Goal: Task Accomplishment & Management: Use online tool/utility

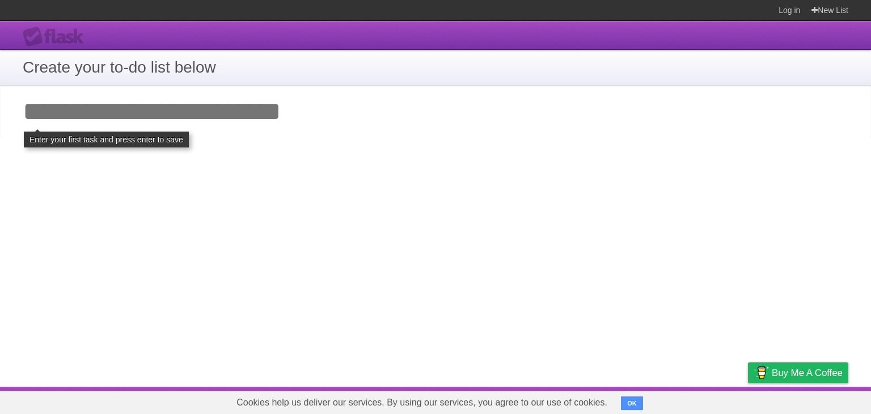
click at [113, 108] on input "Add your first task" at bounding box center [435, 112] width 871 height 52
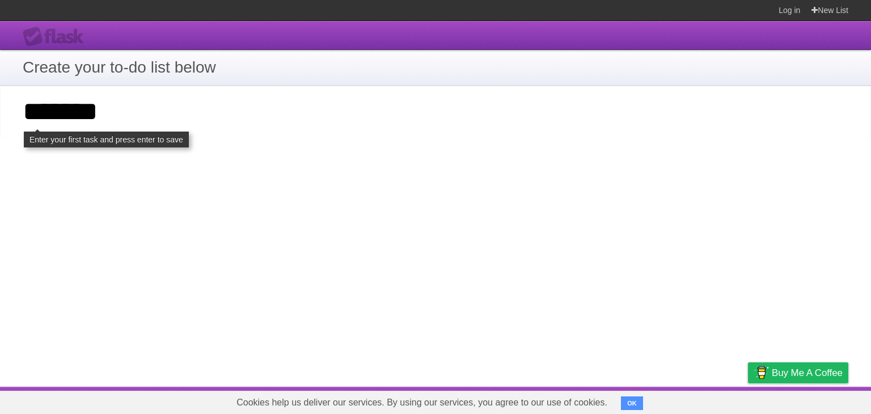
type input "*******"
click input "**********" at bounding box center [0, 0] width 0 height 0
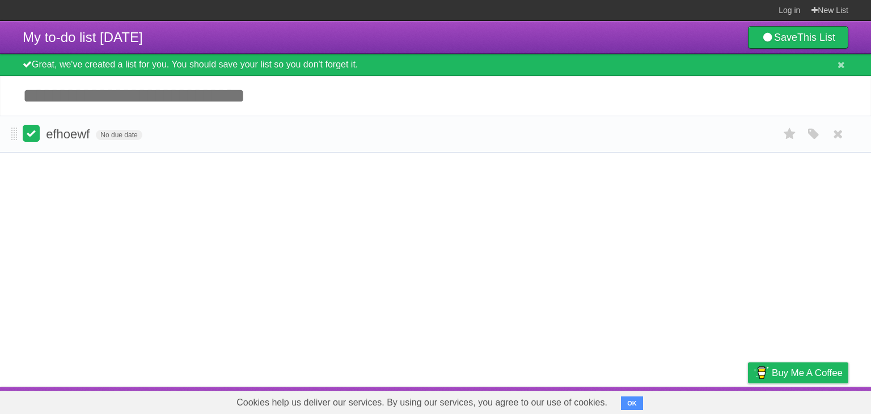
click at [32, 135] on label at bounding box center [31, 133] width 17 height 17
